Goal: Register for event/course

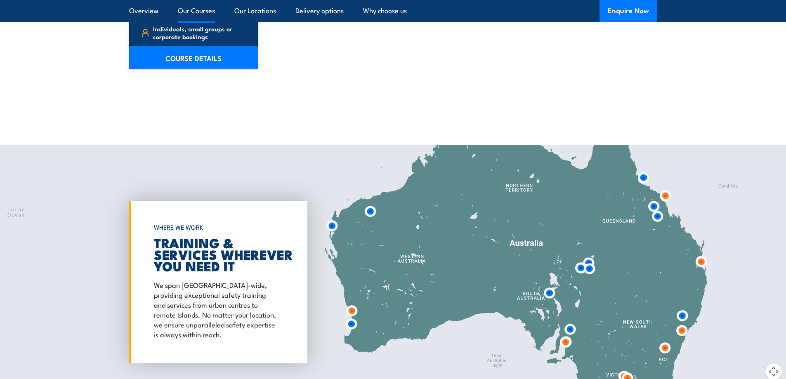
scroll to position [1320, 0]
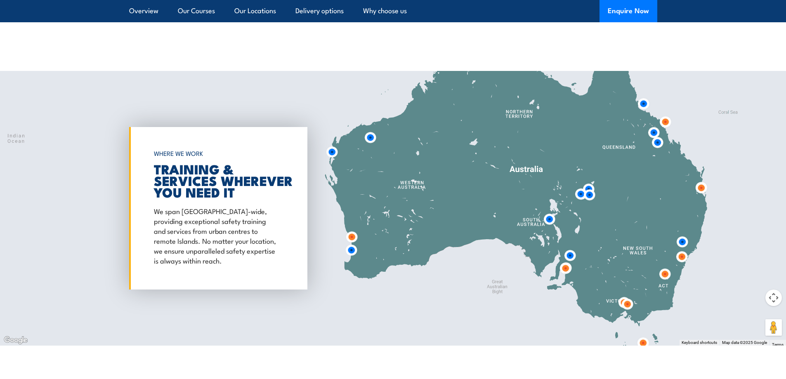
click at [568, 261] on img at bounding box center [565, 268] width 15 height 15
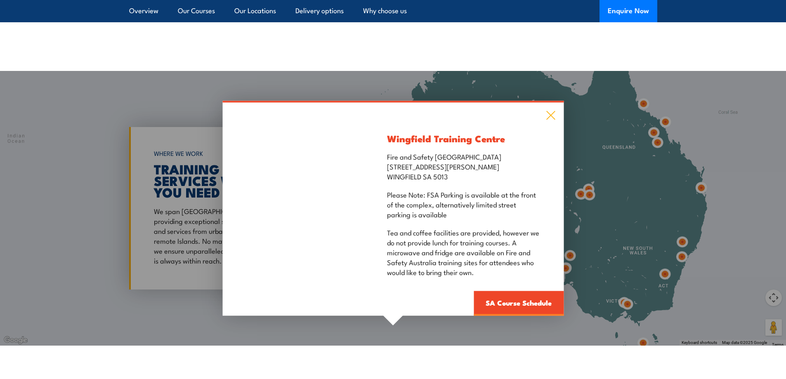
click at [550, 111] on icon at bounding box center [550, 115] width 9 height 9
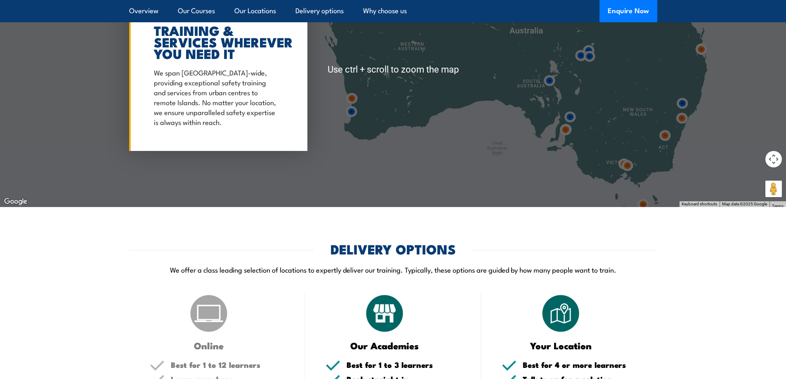
scroll to position [1403, 0]
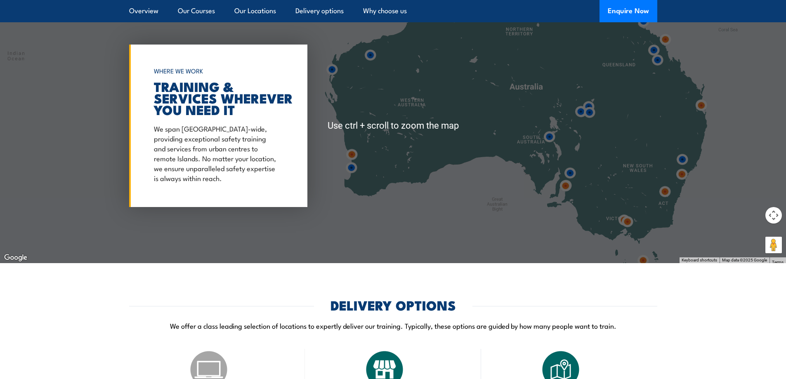
click at [567, 178] on img at bounding box center [565, 185] width 15 height 15
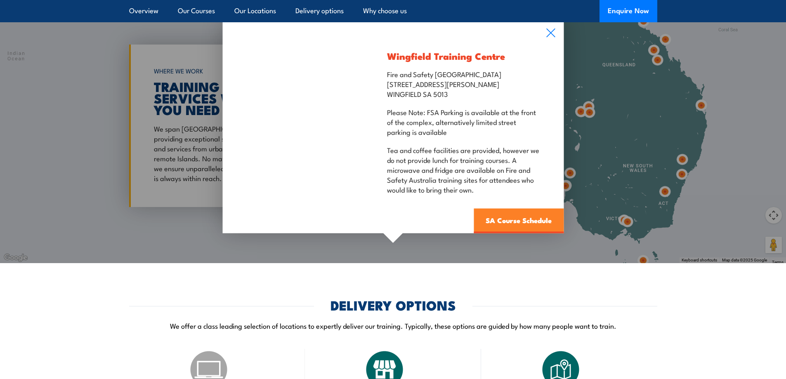
click at [524, 214] on link "SA Course Schedule" at bounding box center [519, 221] width 90 height 25
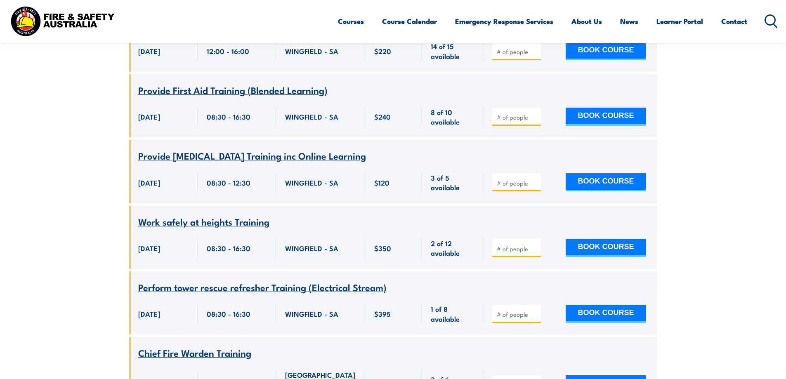
scroll to position [437, 0]
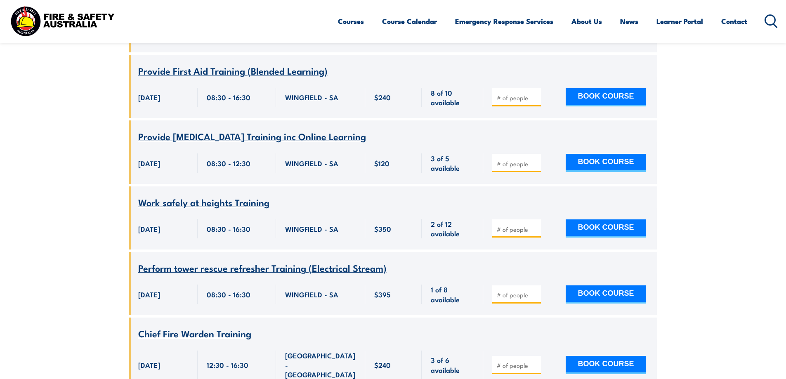
drag, startPoint x: 599, startPoint y: 213, endPoint x: 541, endPoint y: 219, distance: 59.0
click at [599, 219] on button "BOOK COURSE" at bounding box center [606, 228] width 80 height 18
click at [498, 225] on input "number" at bounding box center [517, 229] width 41 height 8
type input "1"
click at [622, 219] on button "BOOK COURSE" at bounding box center [606, 228] width 80 height 18
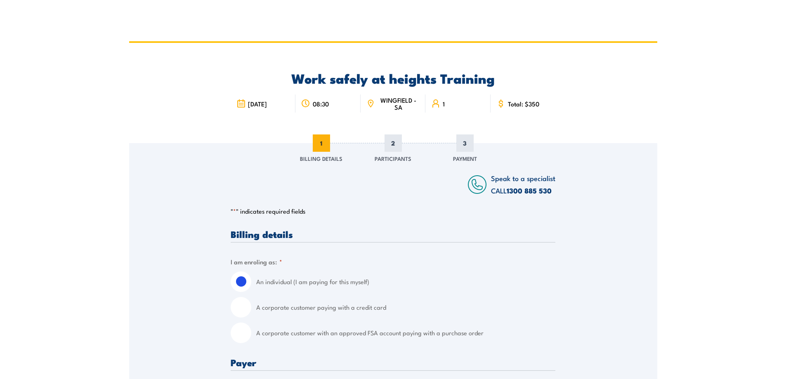
click at [359, 309] on label "A corporate customer paying with a credit card" at bounding box center [405, 307] width 299 height 21
click at [251, 309] on input "A corporate customer paying with a credit card" at bounding box center [241, 307] width 21 height 21
radio input "true"
